Goal: Transaction & Acquisition: Purchase product/service

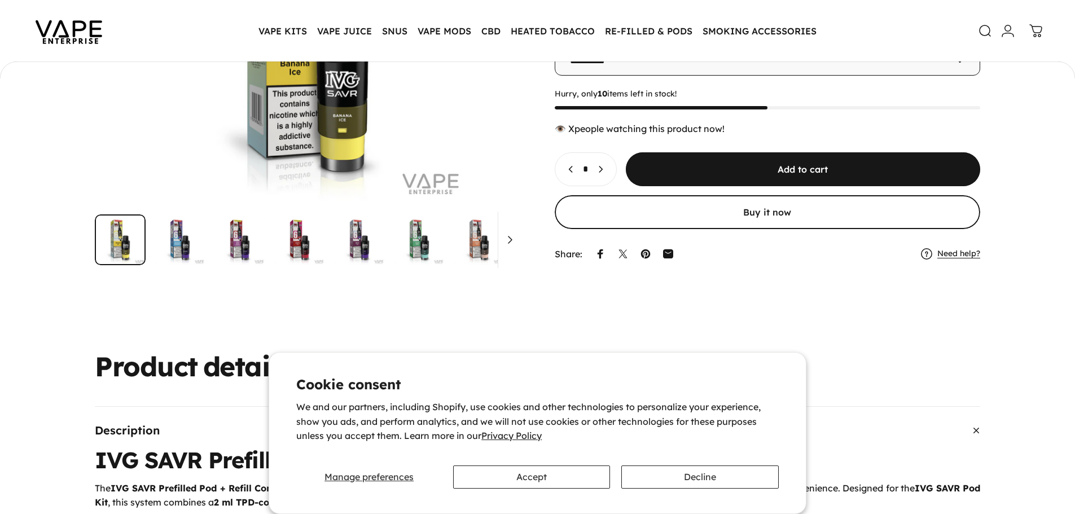
scroll to position [223, 0]
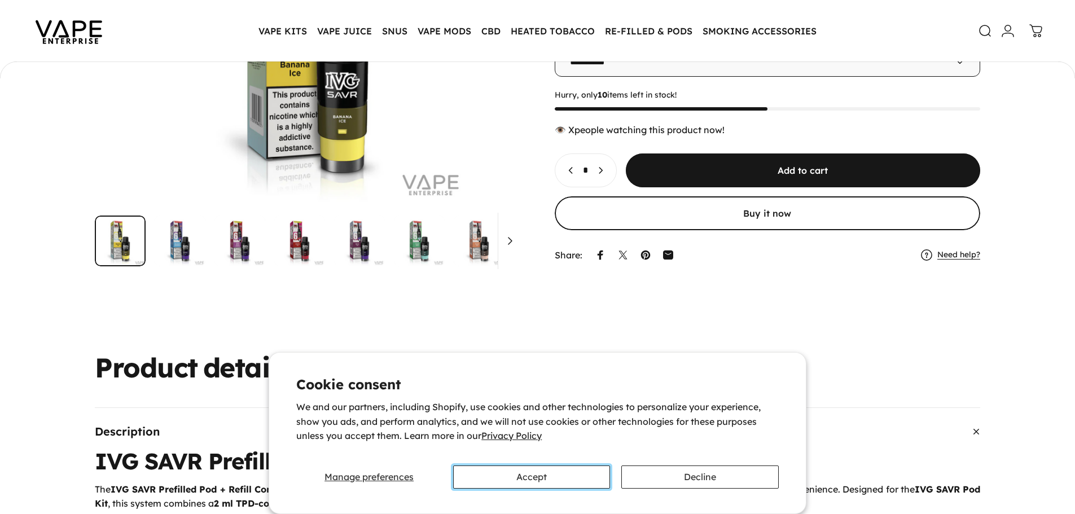
click at [540, 475] on button "Accept" at bounding box center [531, 476] width 157 height 23
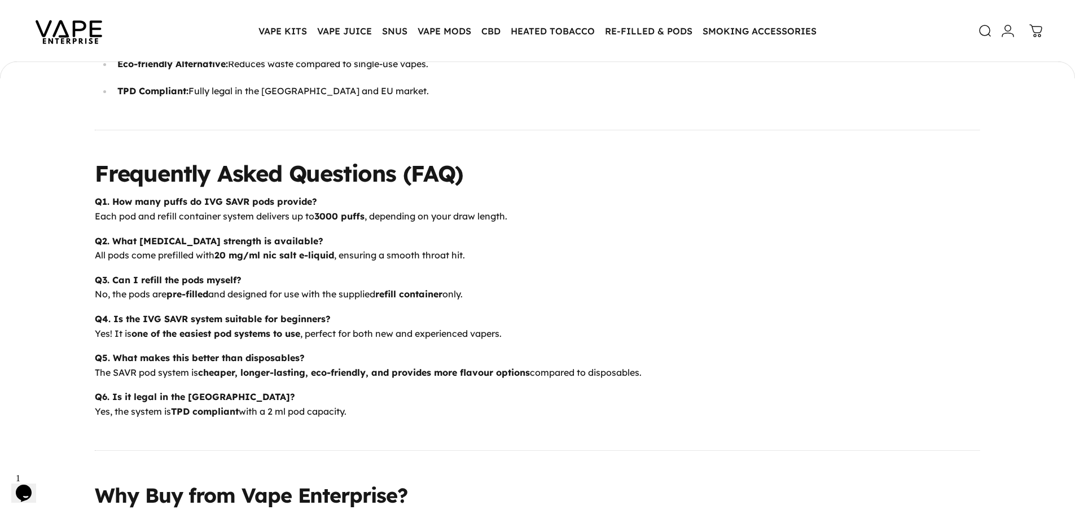
scroll to position [2083, 0]
